Goal: Information Seeking & Learning: Find specific fact

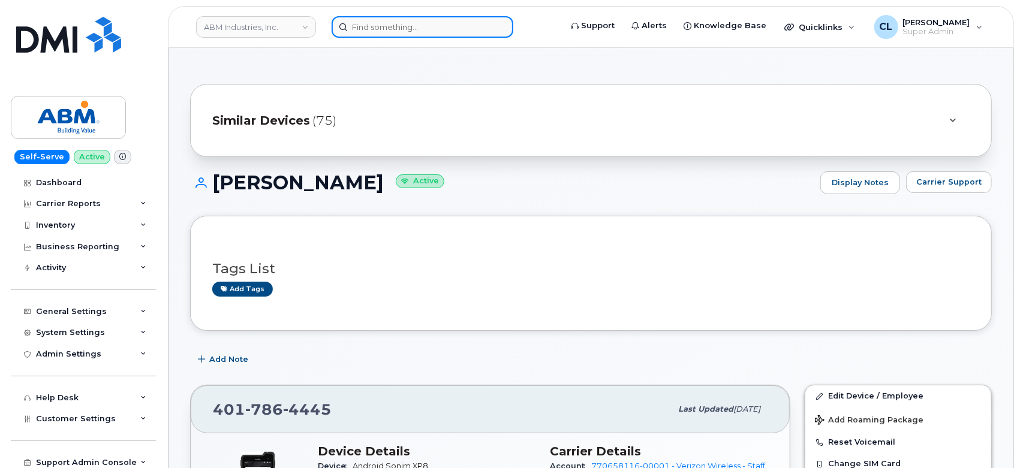
click at [375, 35] on input at bounding box center [422, 27] width 182 height 22
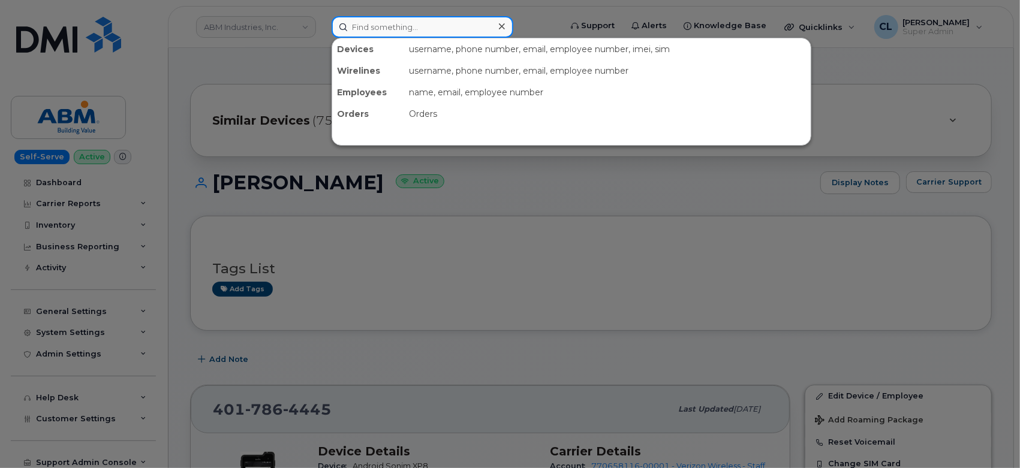
paste input "4079464474"
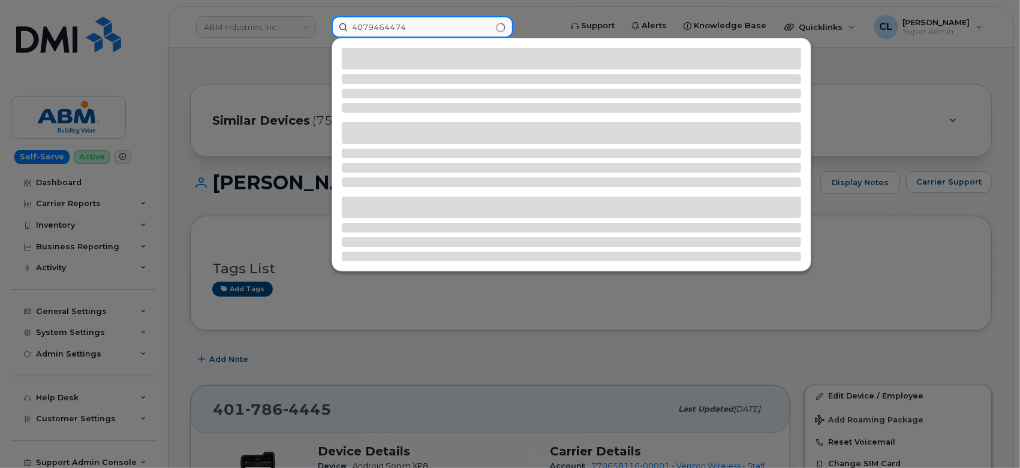
type input "4079464474"
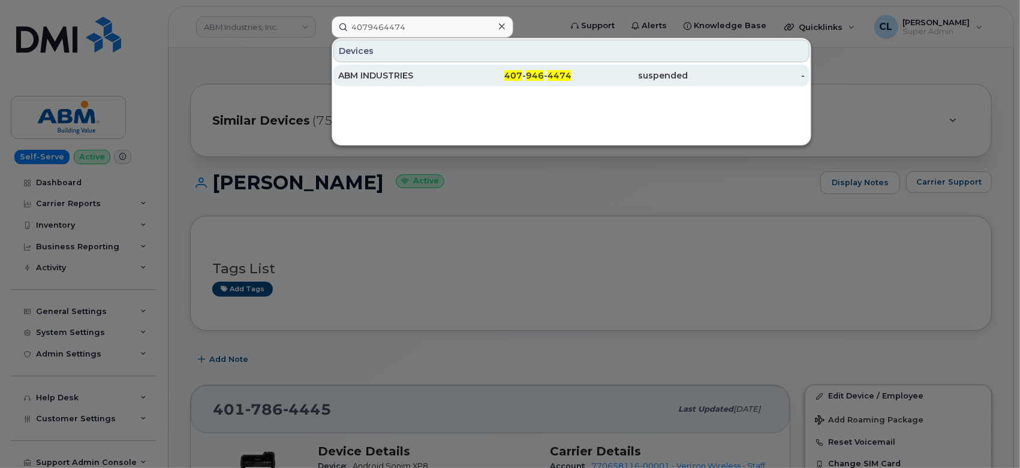
click at [396, 70] on div "ABM INDUSTRIES" at bounding box center [396, 76] width 117 height 12
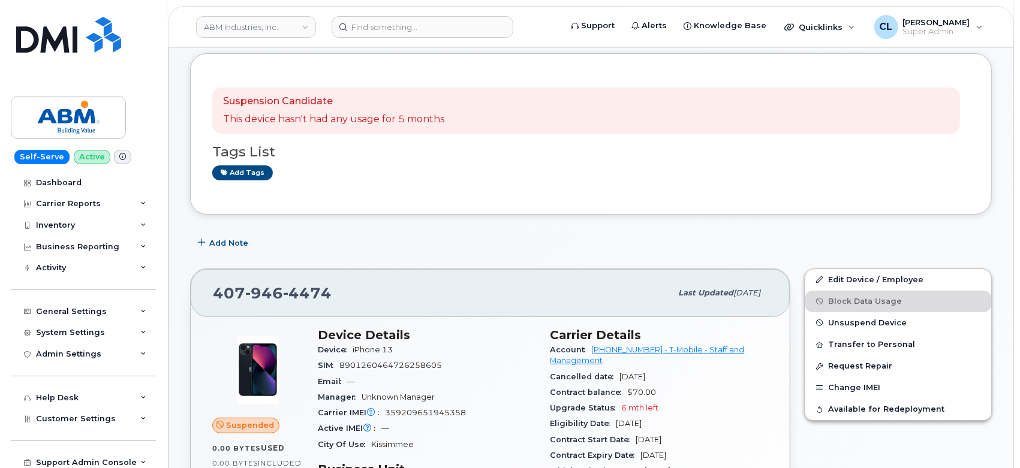
scroll to position [133, 0]
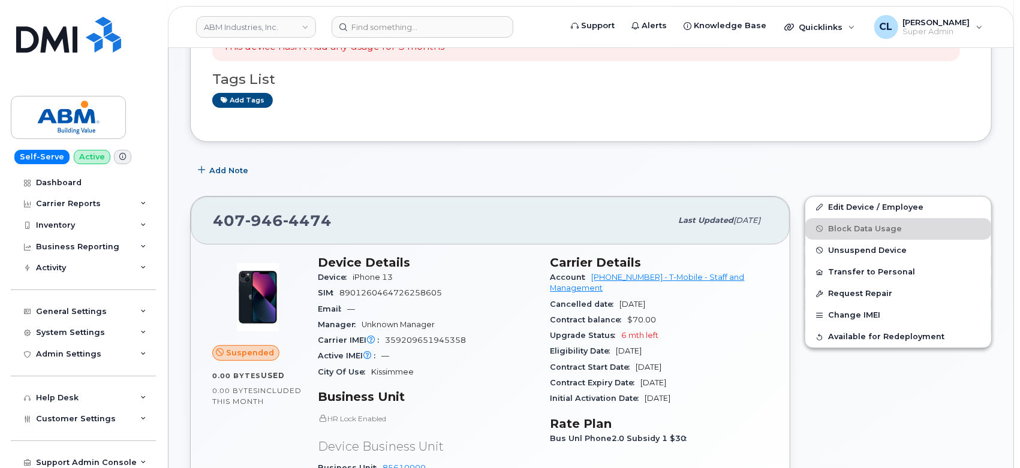
drag, startPoint x: 549, startPoint y: 261, endPoint x: 709, endPoint y: 400, distance: 211.6
click at [709, 400] on div "Carrier Details Account 789000373 - T-Mobile - Staff and Management Cancelled d…" at bounding box center [659, 380] width 233 height 265
copy section "Carrier Details Account 789000373 - T-Mobile - Staff and Management Cancelled d…"
